Goal: Task Accomplishment & Management: Use online tool/utility

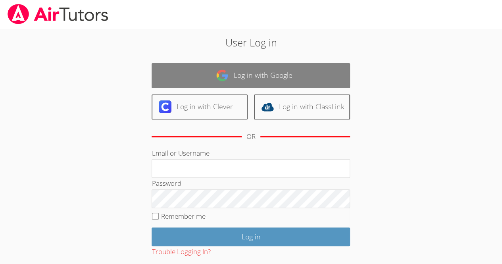
click at [197, 79] on link "Log in with Google" at bounding box center [251, 75] width 198 height 25
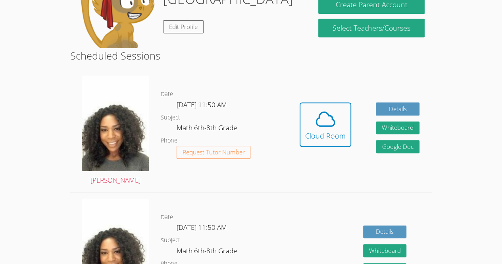
scroll to position [162, 0]
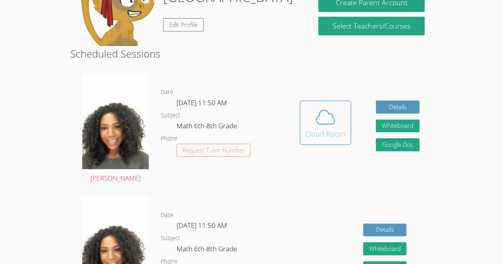
click at [330, 115] on icon at bounding box center [325, 117] width 22 height 22
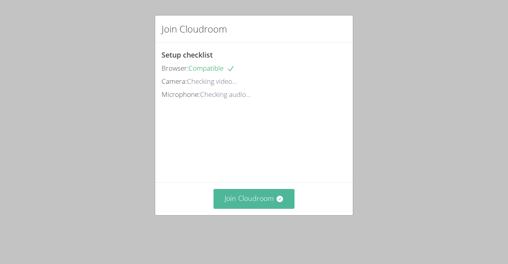
click at [248, 208] on button "Join Cloudroom" at bounding box center [254, 198] width 81 height 19
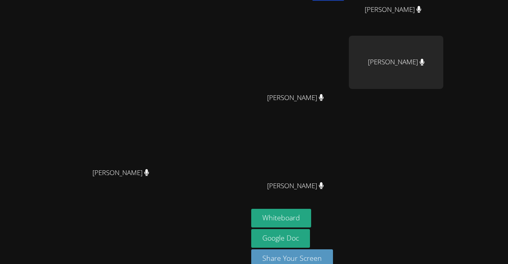
scroll to position [69, 0]
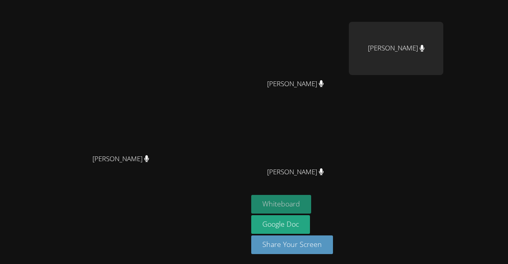
click at [311, 208] on button "Whiteboard" at bounding box center [281, 204] width 60 height 19
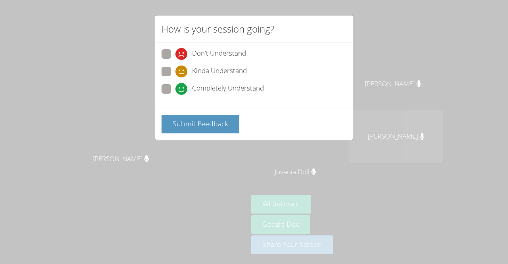
click at [175, 60] on span at bounding box center [175, 60] width 0 height 0
click at [175, 50] on input "Don't Understand" at bounding box center [178, 52] width 7 height 7
radio input "true"
click at [175, 77] on span at bounding box center [175, 77] width 0 height 0
click at [175, 67] on input "Kinda Understand" at bounding box center [178, 70] width 7 height 7
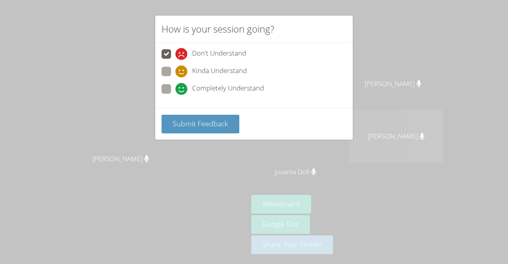
radio input "true"
click at [175, 95] on span at bounding box center [175, 95] width 0 height 0
click at [175, 88] on input "Completely Understand" at bounding box center [178, 87] width 7 height 7
radio input "true"
click at [175, 77] on span at bounding box center [175, 77] width 0 height 0
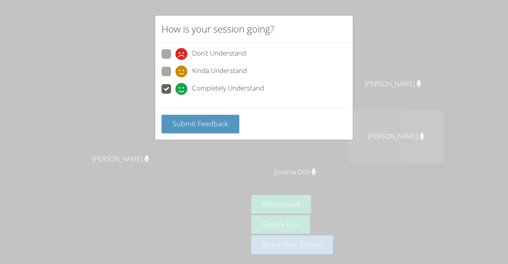
click at [175, 72] on input "Kinda Understand" at bounding box center [178, 70] width 7 height 7
radio input "true"
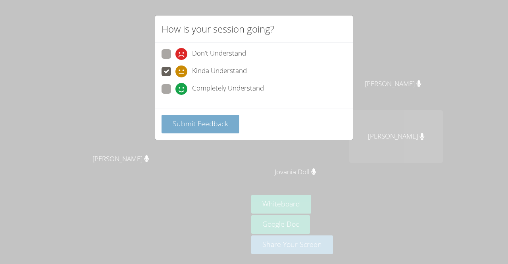
click at [202, 130] on button "Submit Feedback" at bounding box center [201, 124] width 78 height 19
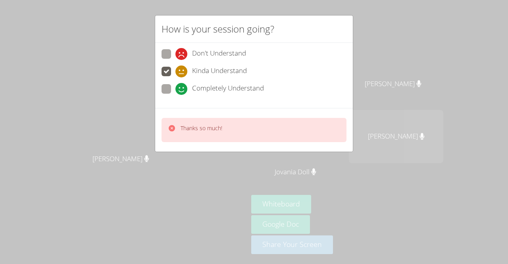
click at [167, 134] on div "Thanks so much!" at bounding box center [254, 130] width 185 height 24
click at [179, 126] on div "Thanks so much!" at bounding box center [195, 130] width 54 height 12
click at [170, 132] on div at bounding box center [172, 130] width 8 height 12
